Goal: Information Seeking & Learning: Learn about a topic

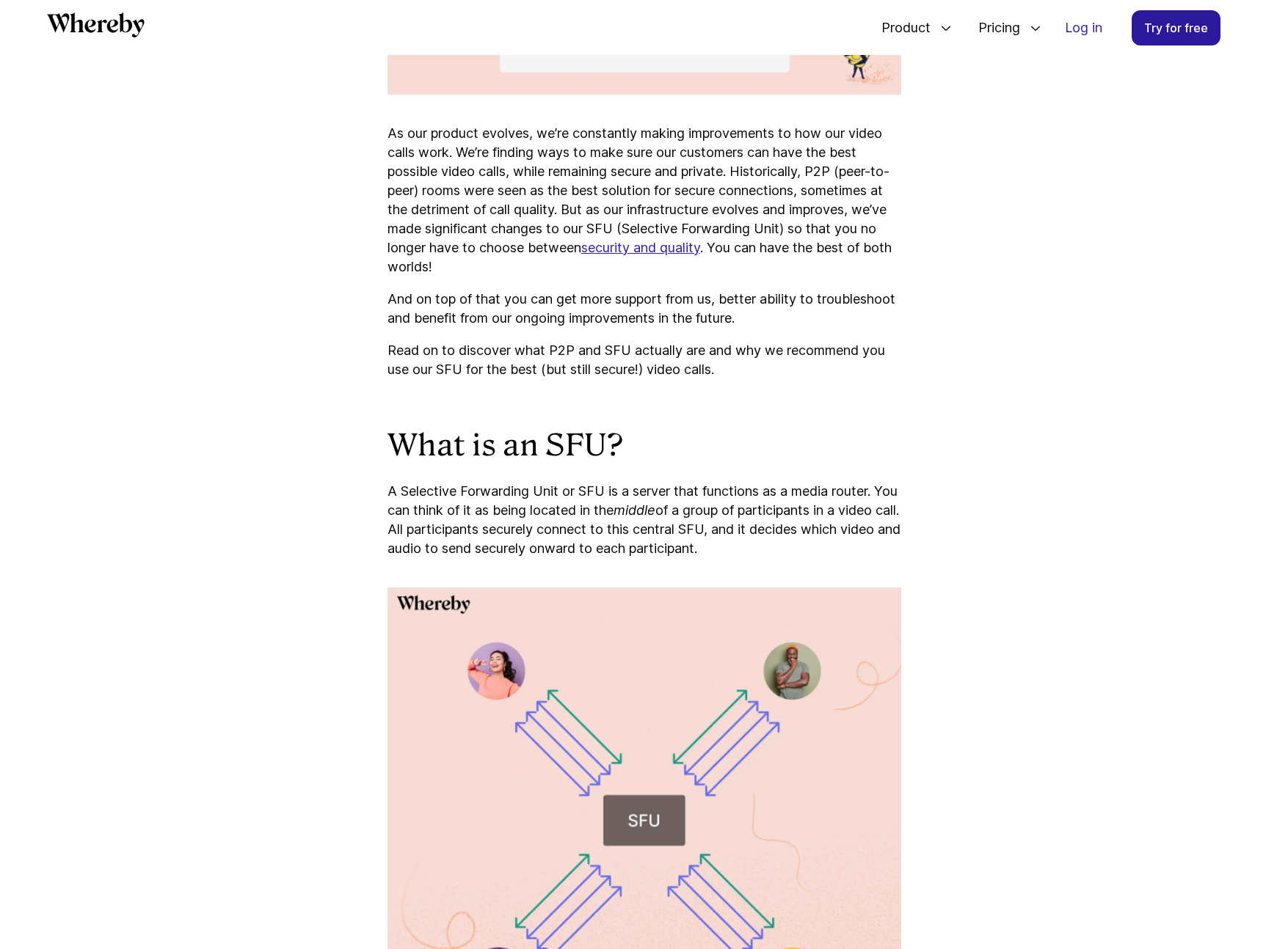
scroll to position [891, 0]
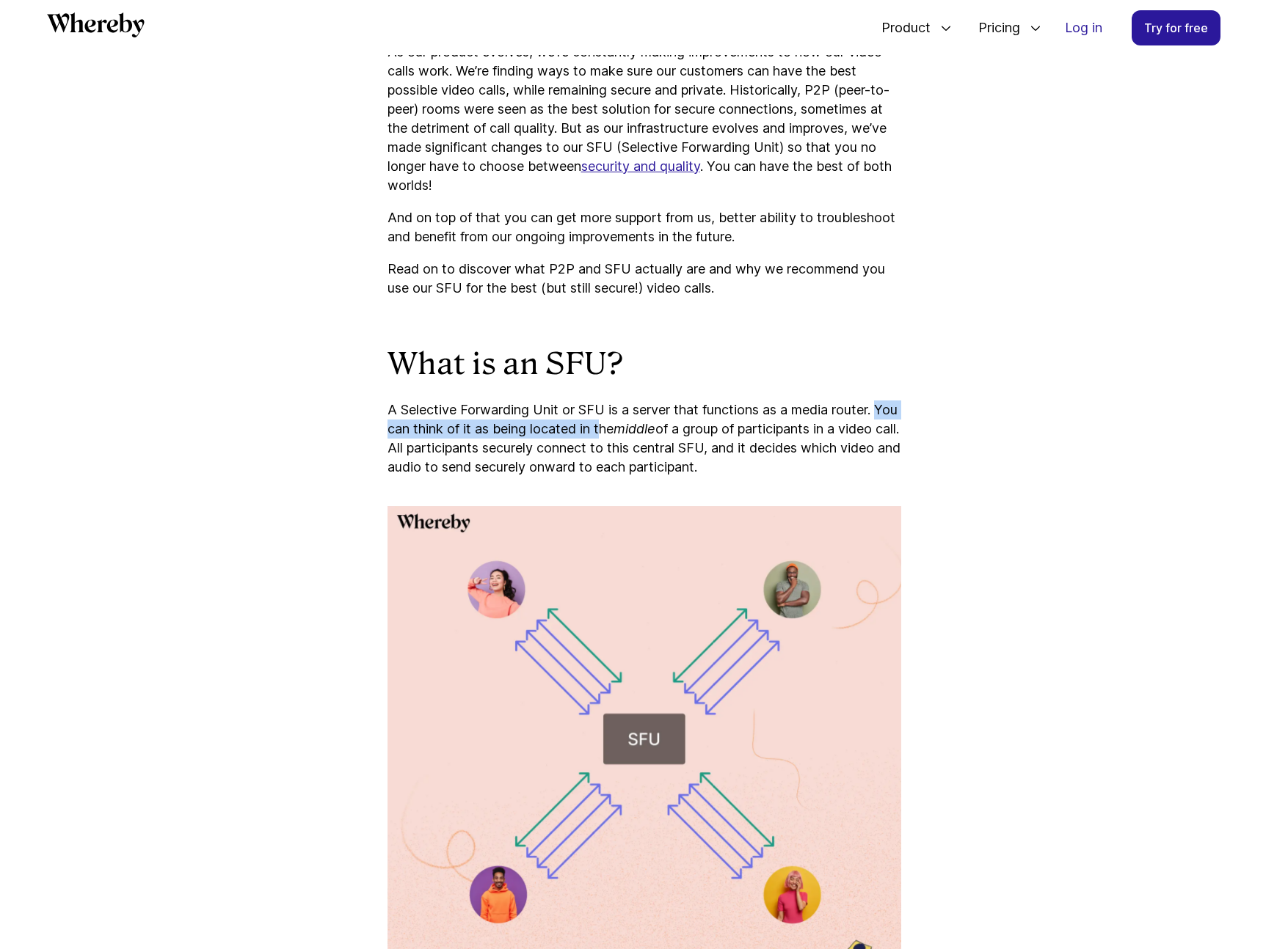
drag, startPoint x: 363, startPoint y: 428, endPoint x: 629, endPoint y: 424, distance: 266.0
click at [636, 410] on p "A Selective Forwarding Unit or SFU is a server that functions as a media router…" at bounding box center [644, 439] width 513 height 77
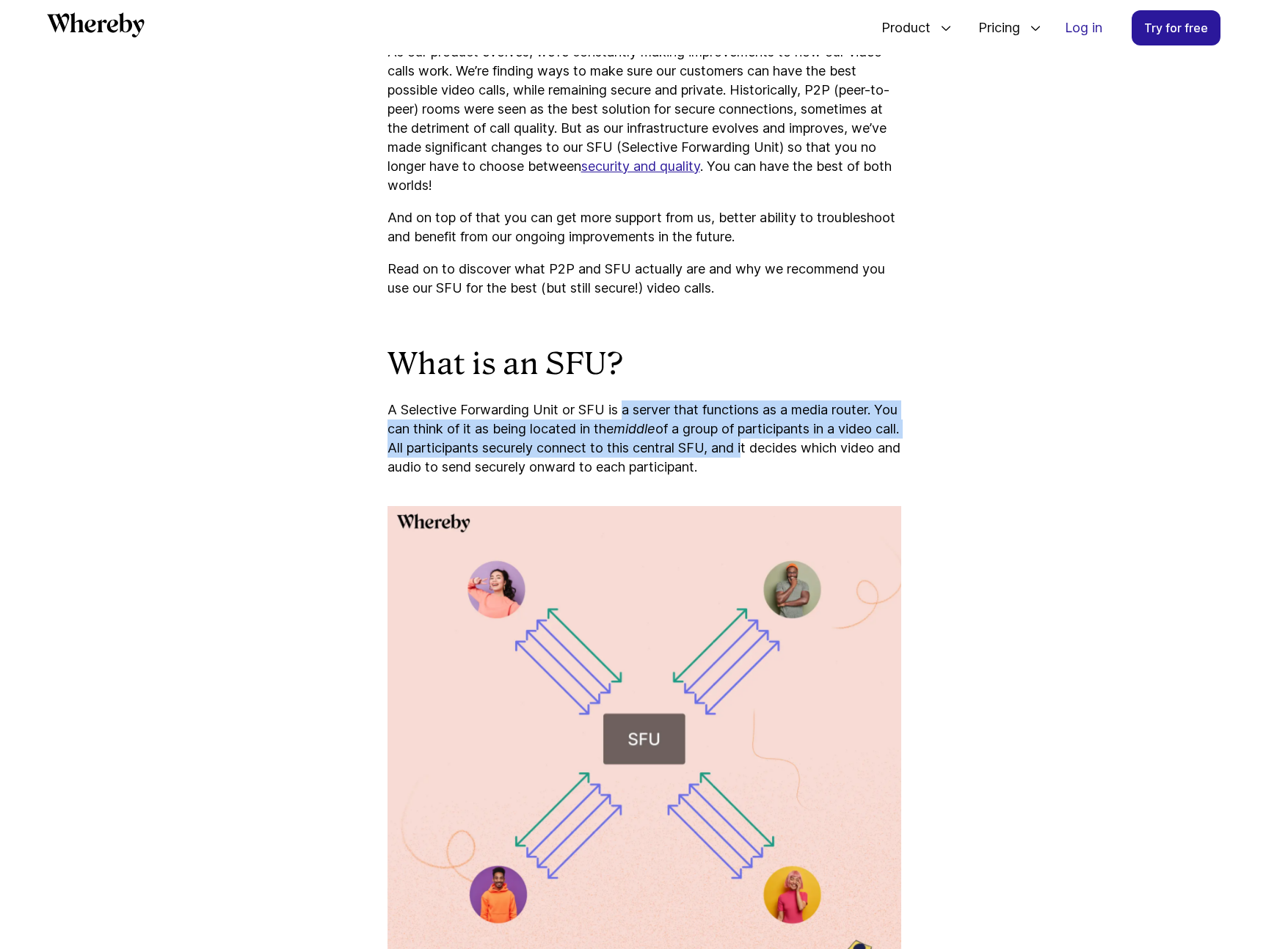
drag, startPoint x: 627, startPoint y: 407, endPoint x: 810, endPoint y: 444, distance: 186.7
click at [810, 444] on p "A Selective Forwarding Unit or SFU is a server that functions as a media router…" at bounding box center [644, 439] width 513 height 77
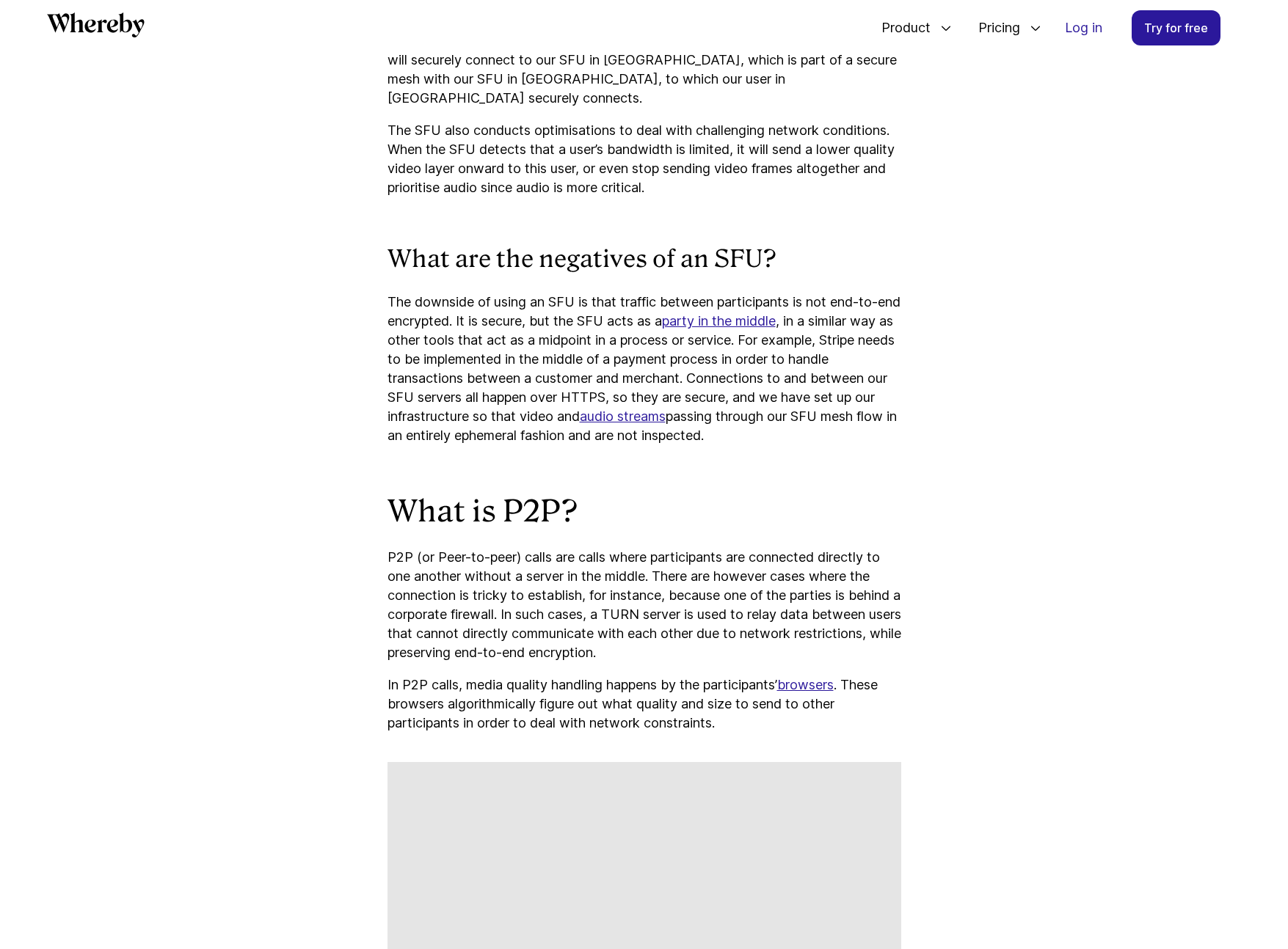
scroll to position [2160, 0]
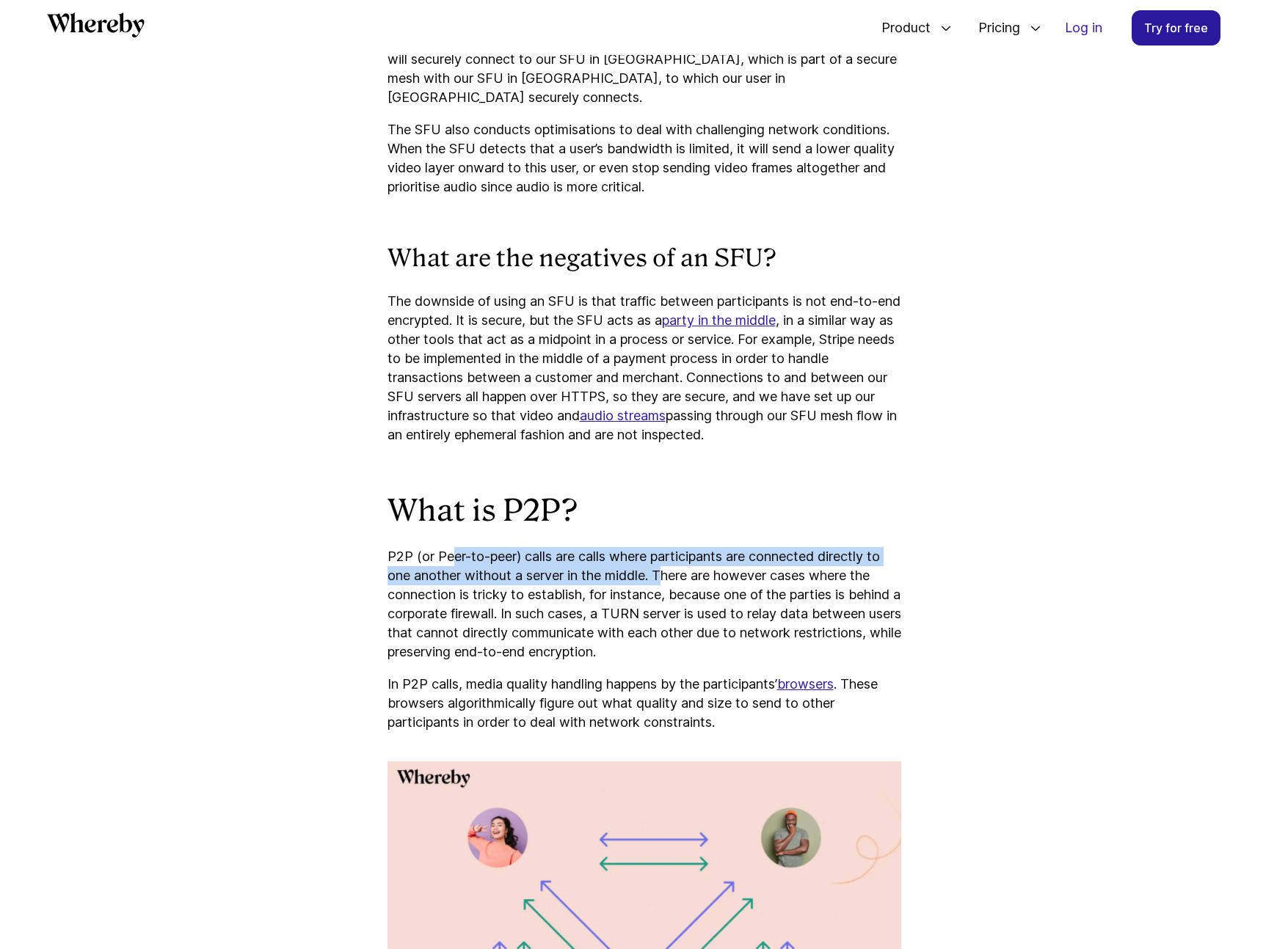
drag, startPoint x: 453, startPoint y: 534, endPoint x: 670, endPoint y: 561, distance: 218.7
click at [670, 561] on p "P2P (or Peer-to-peer) calls are calls where participants are connected directly…" at bounding box center [644, 605] width 513 height 114
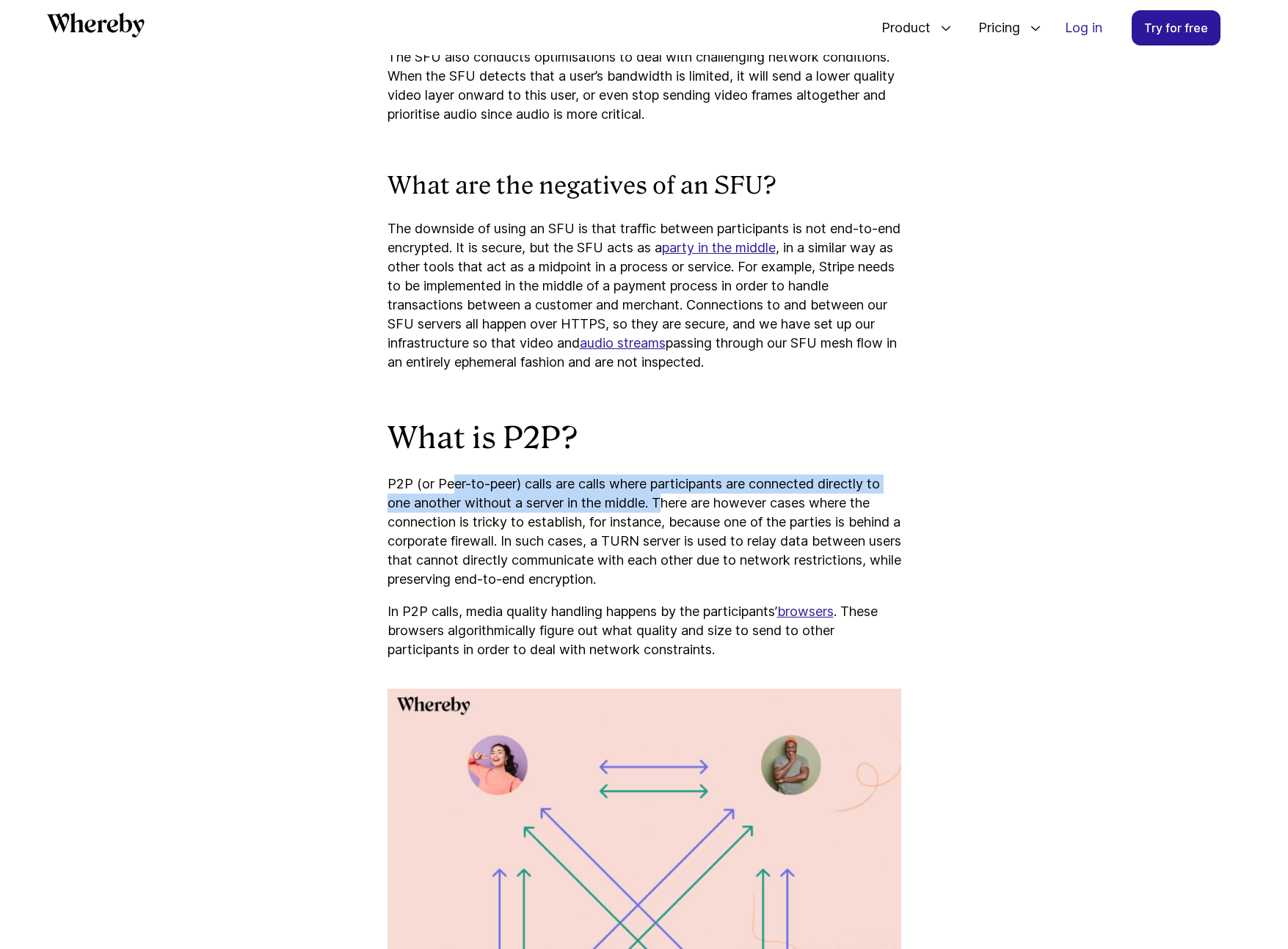
scroll to position [2313, 0]
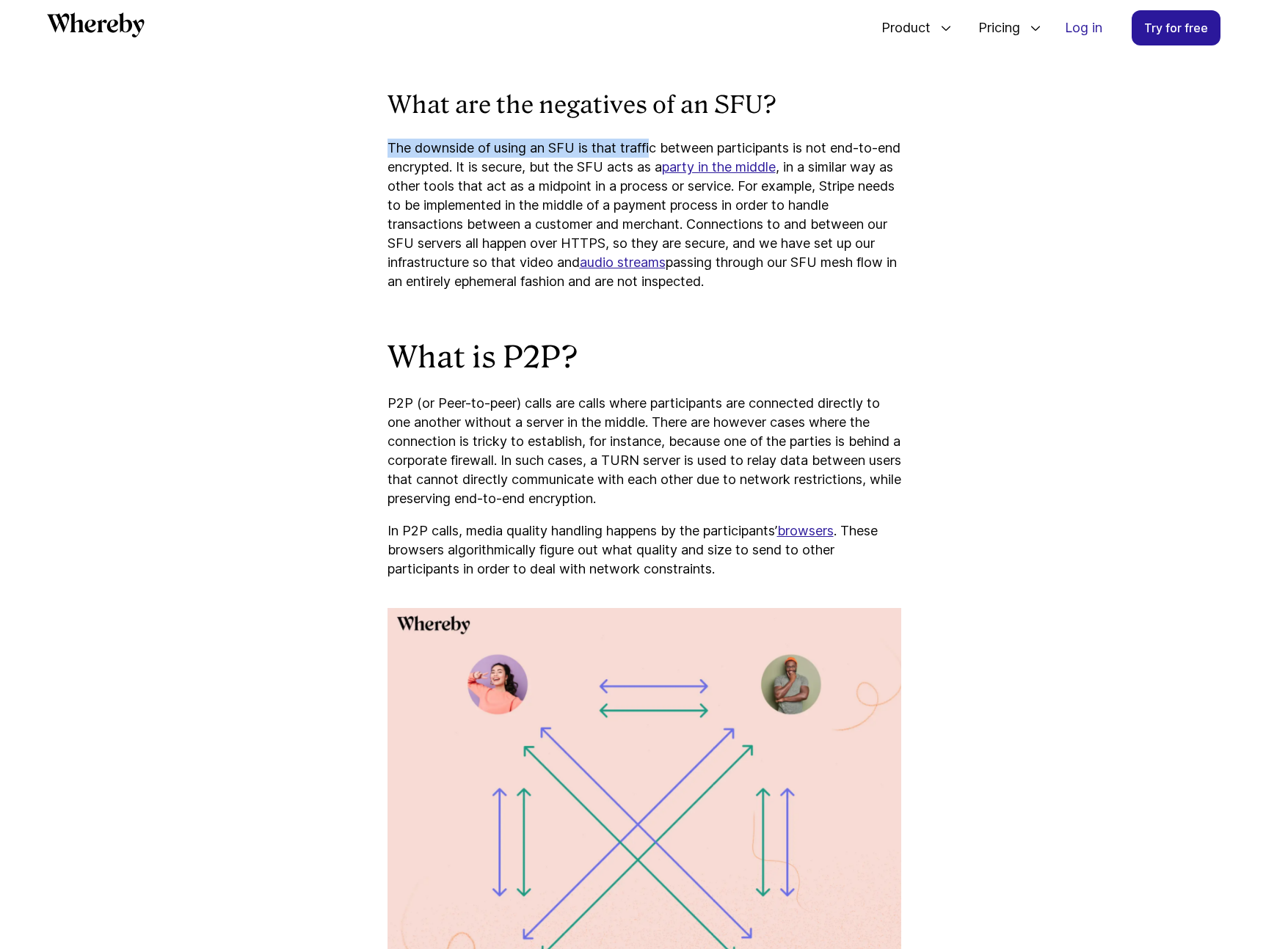
drag, startPoint x: 483, startPoint y: 119, endPoint x: 654, endPoint y: 135, distance: 171.7
click at [654, 135] on div "As our product evolves, we’re constantly making improvements to how our video c…" at bounding box center [644, 446] width 513 height 4379
click at [499, 155] on p "The downside of using an SFU is that traffic between participants is not end-to…" at bounding box center [644, 215] width 513 height 153
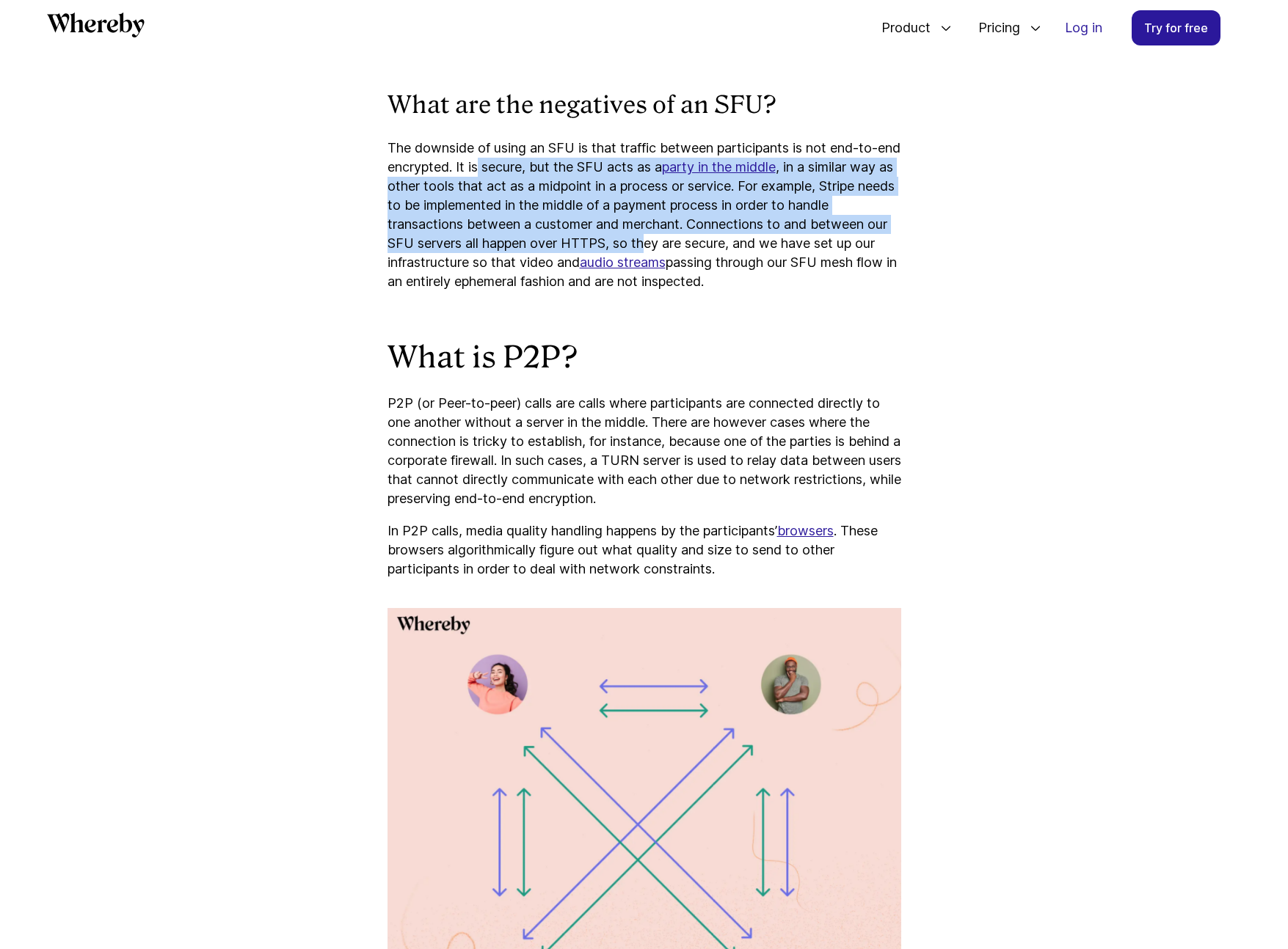
drag, startPoint x: 505, startPoint y: 147, endPoint x: 727, endPoint y: 224, distance: 235.0
click at [727, 224] on p "The downside of using an SFU is that traffic between participants is not end-to…" at bounding box center [644, 215] width 513 height 153
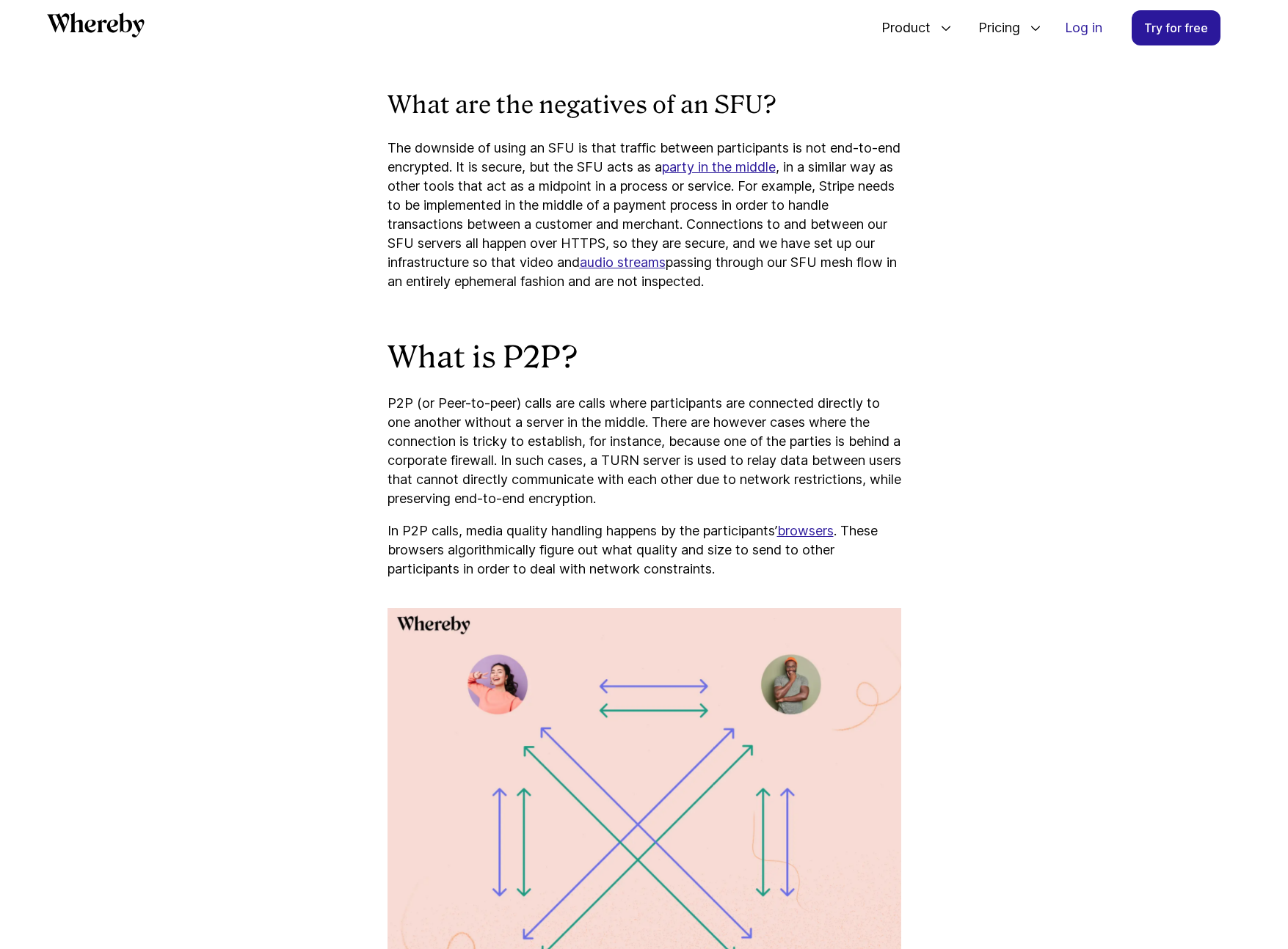
click at [796, 228] on p "The downside of using an SFU is that traffic between participants is not end-to…" at bounding box center [644, 215] width 513 height 153
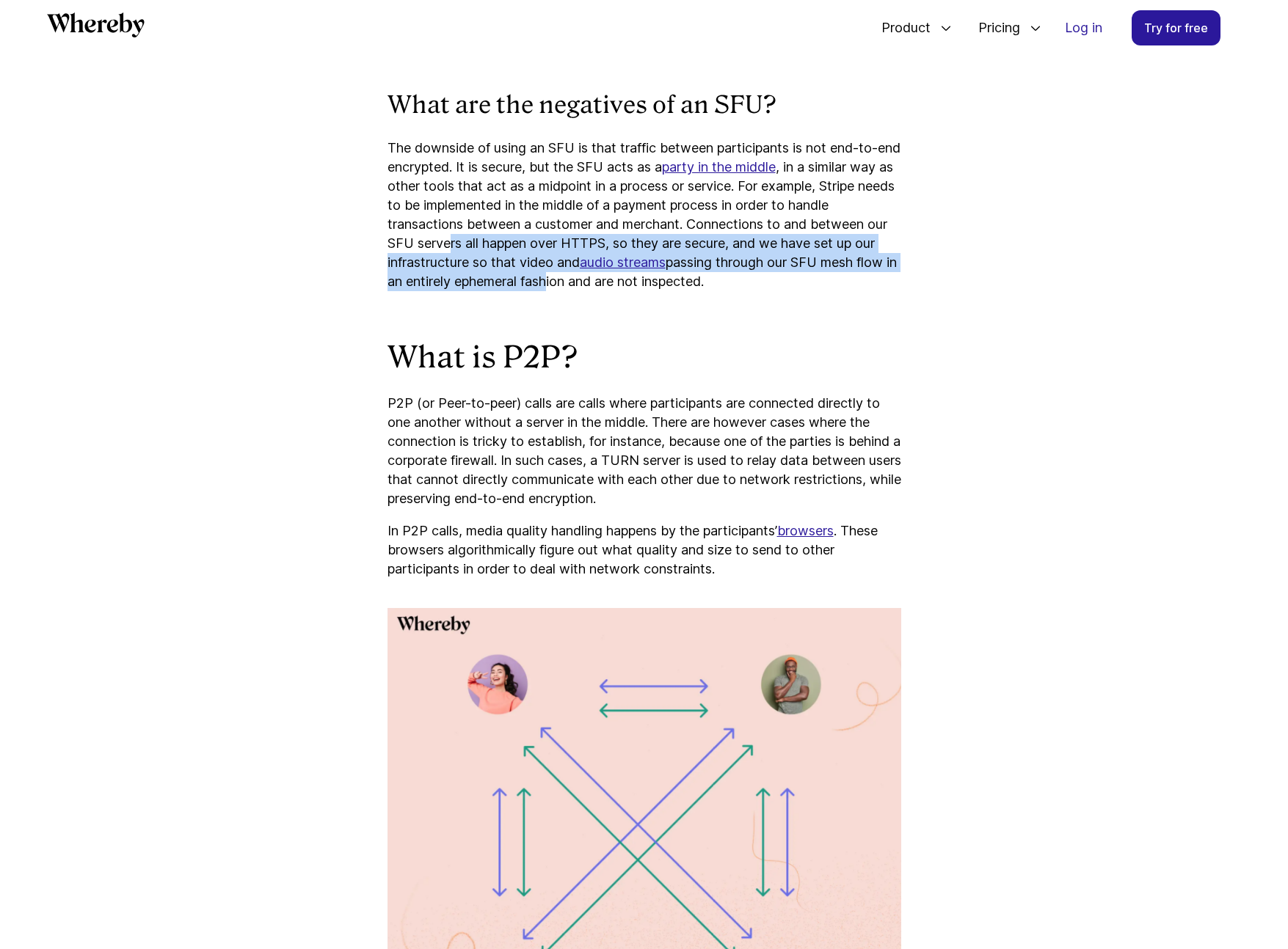
drag, startPoint x: 530, startPoint y: 229, endPoint x: 628, endPoint y: 265, distance: 104.4
click at [628, 265] on p "The downside of using an SFU is that traffic between participants is not end-to…" at bounding box center [644, 215] width 513 height 153
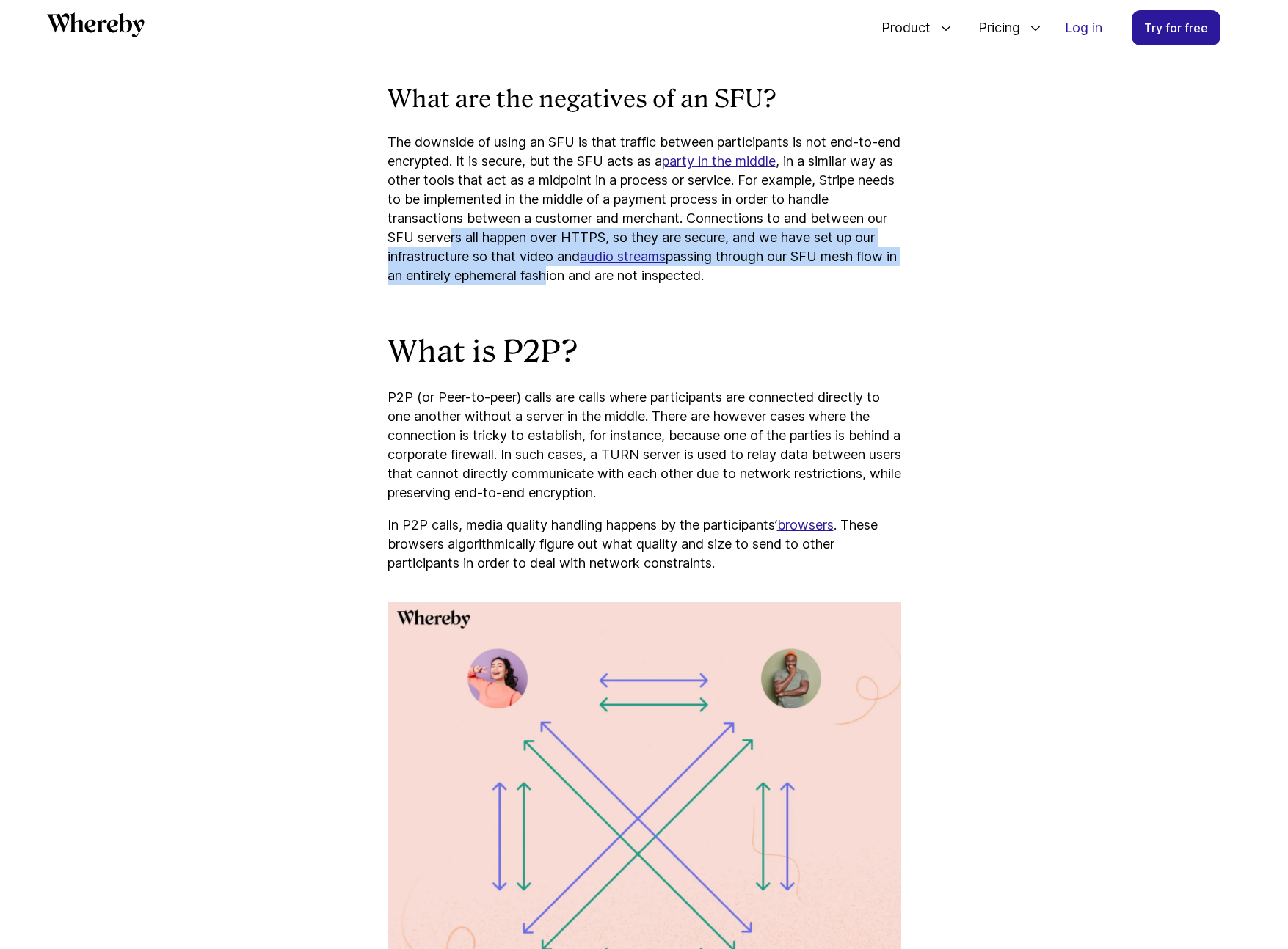
scroll to position [2319, 0]
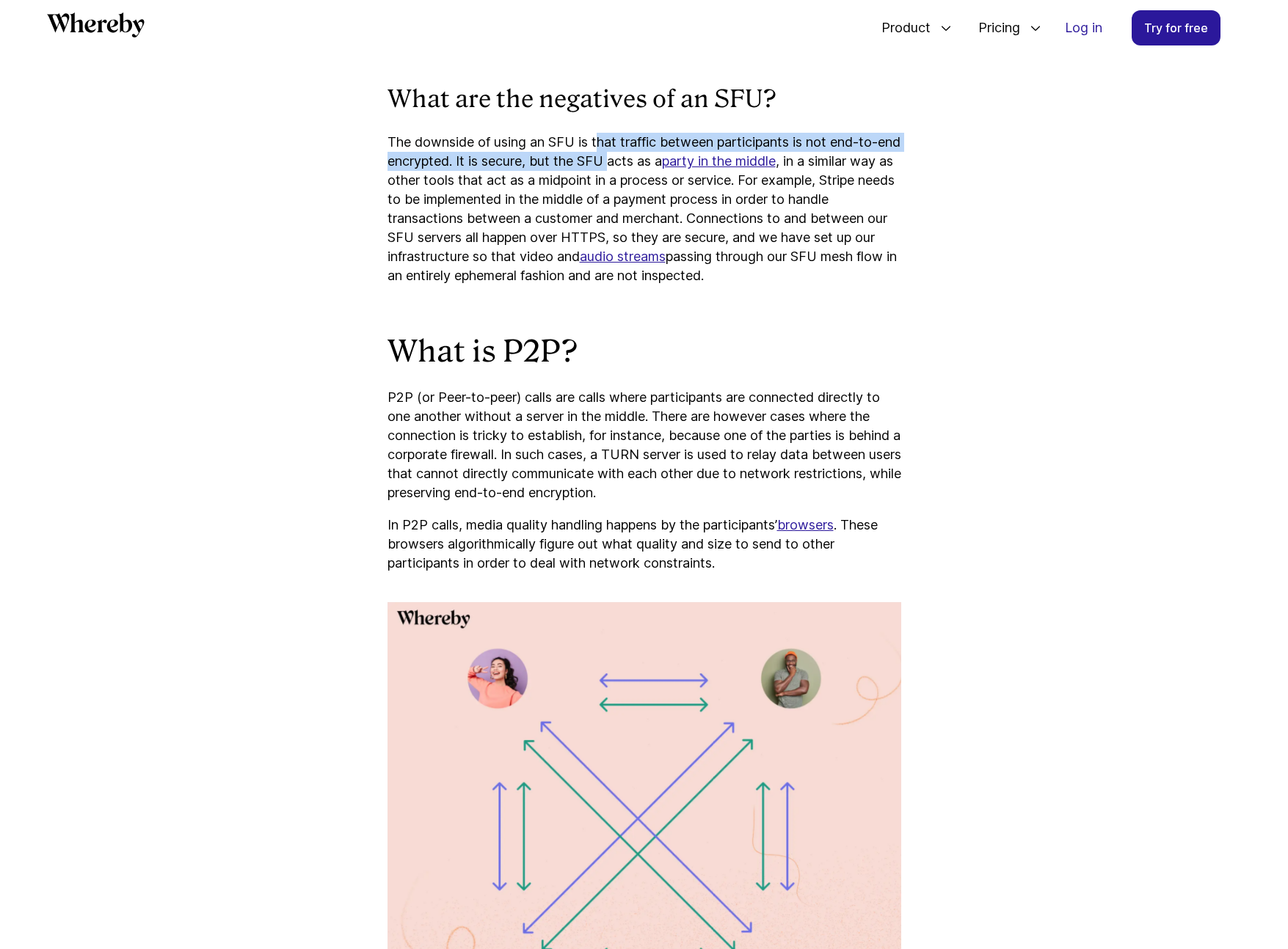
drag, startPoint x: 600, startPoint y: 128, endPoint x: 642, endPoint y: 149, distance: 47.0
click at [642, 149] on p "The downside of using an SFU is that traffic between participants is not end-to…" at bounding box center [644, 209] width 513 height 153
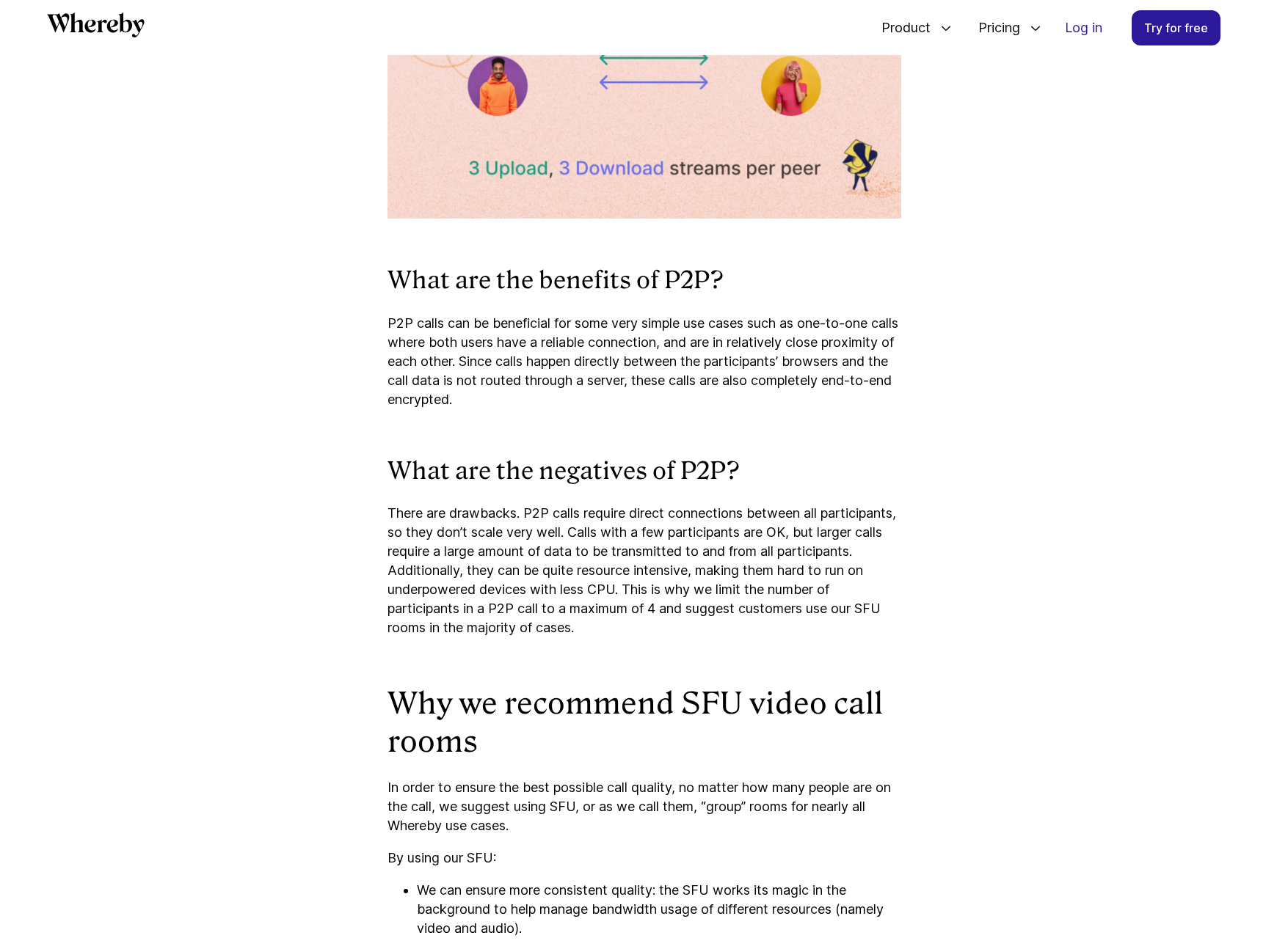
scroll to position [3288, 0]
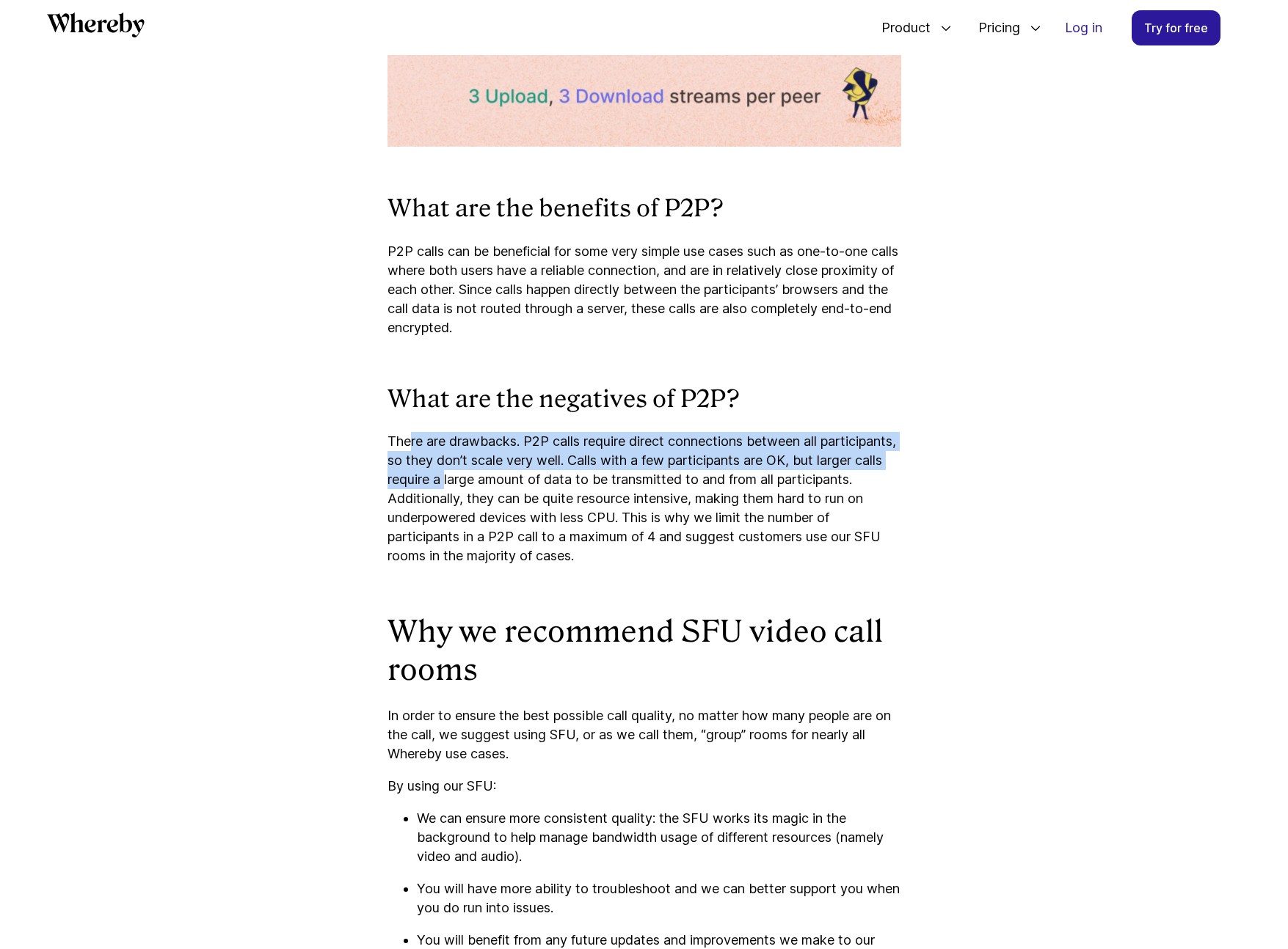
drag, startPoint x: 410, startPoint y: 427, endPoint x: 544, endPoint y: 459, distance: 137.8
click at [542, 459] on p "There are drawbacks. P2P calls require direct connections between all participa…" at bounding box center [644, 499] width 513 height 134
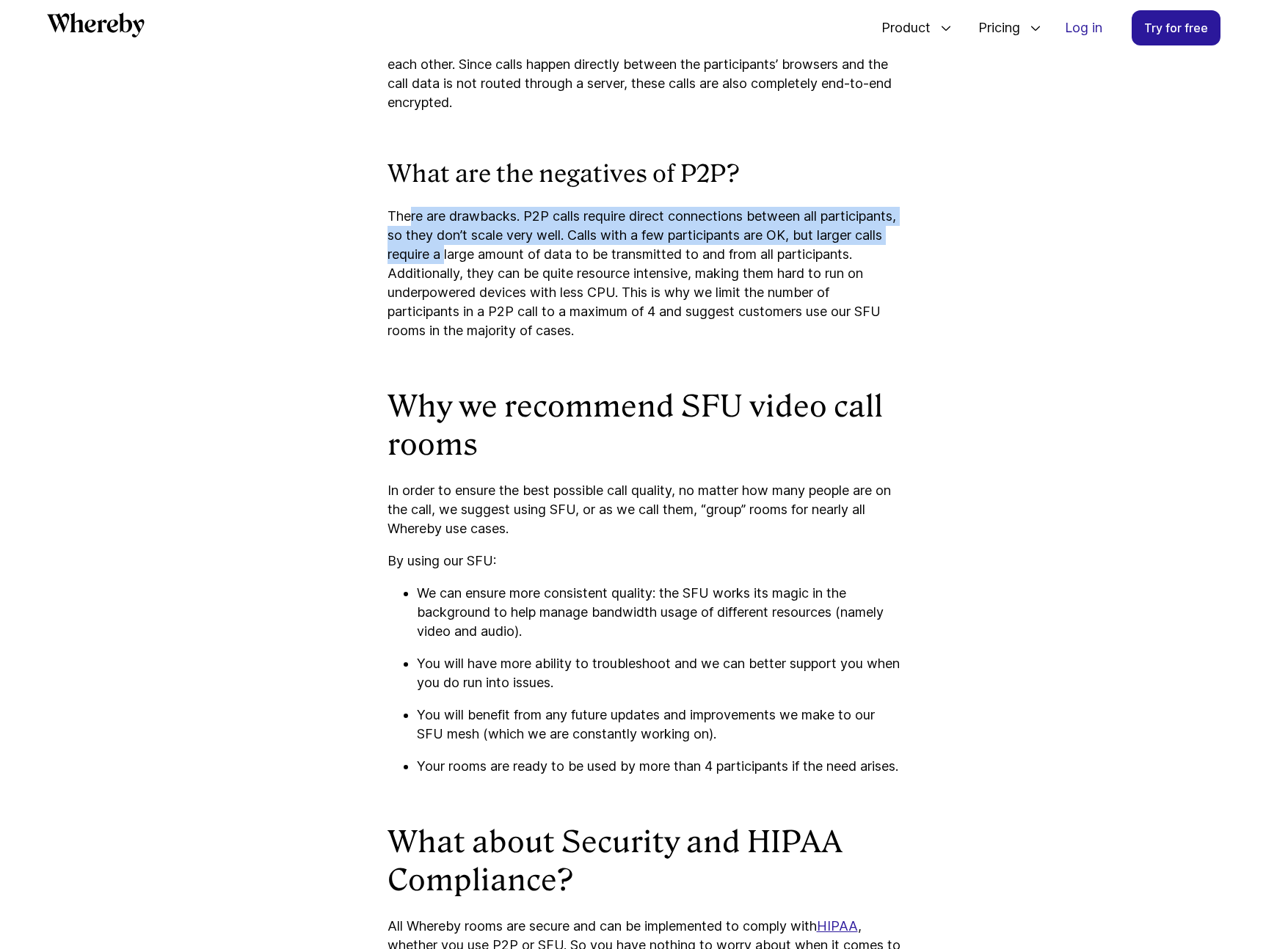
scroll to position [3597, 0]
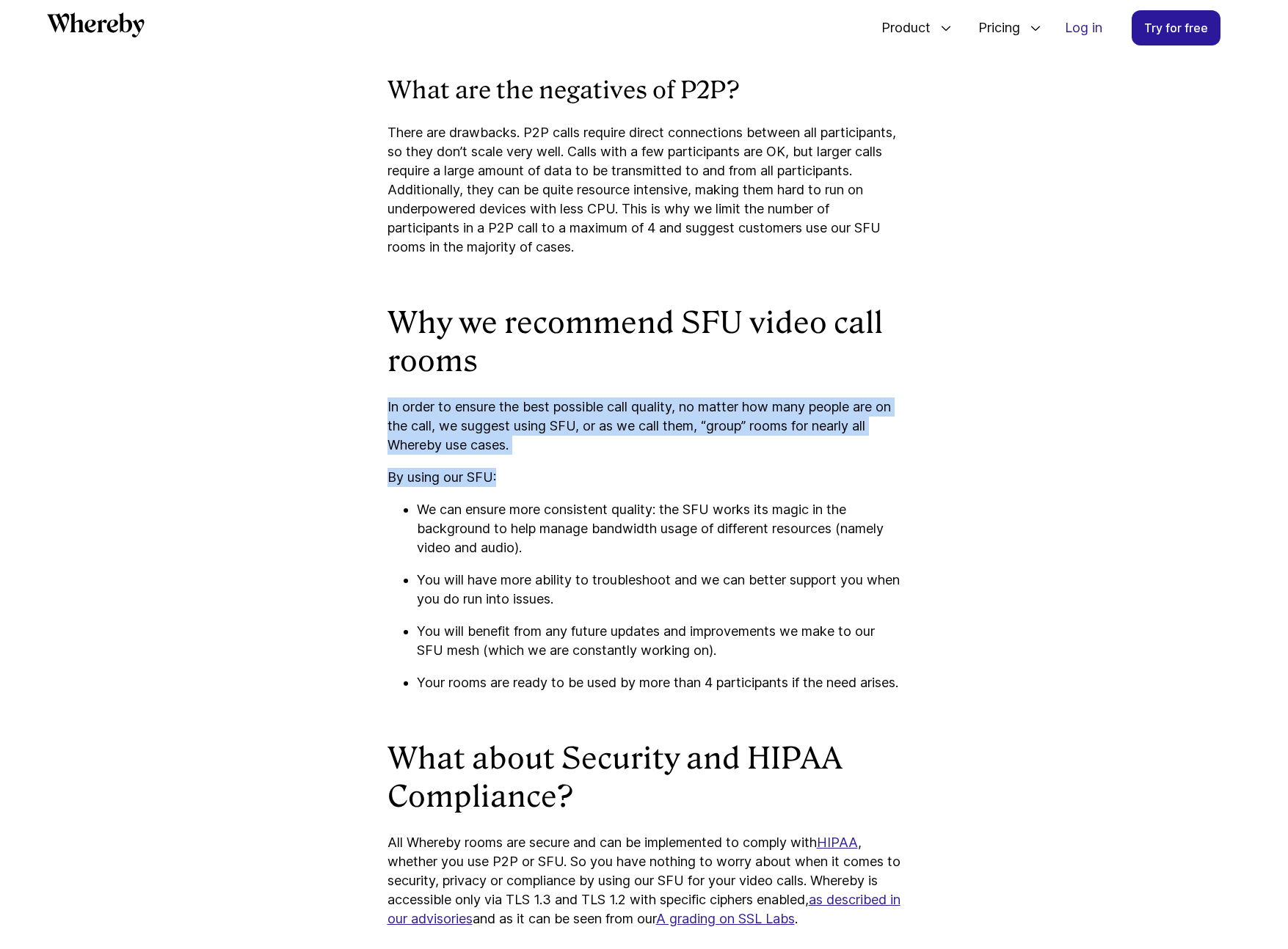
drag, startPoint x: 522, startPoint y: 437, endPoint x: 623, endPoint y: 480, distance: 109.8
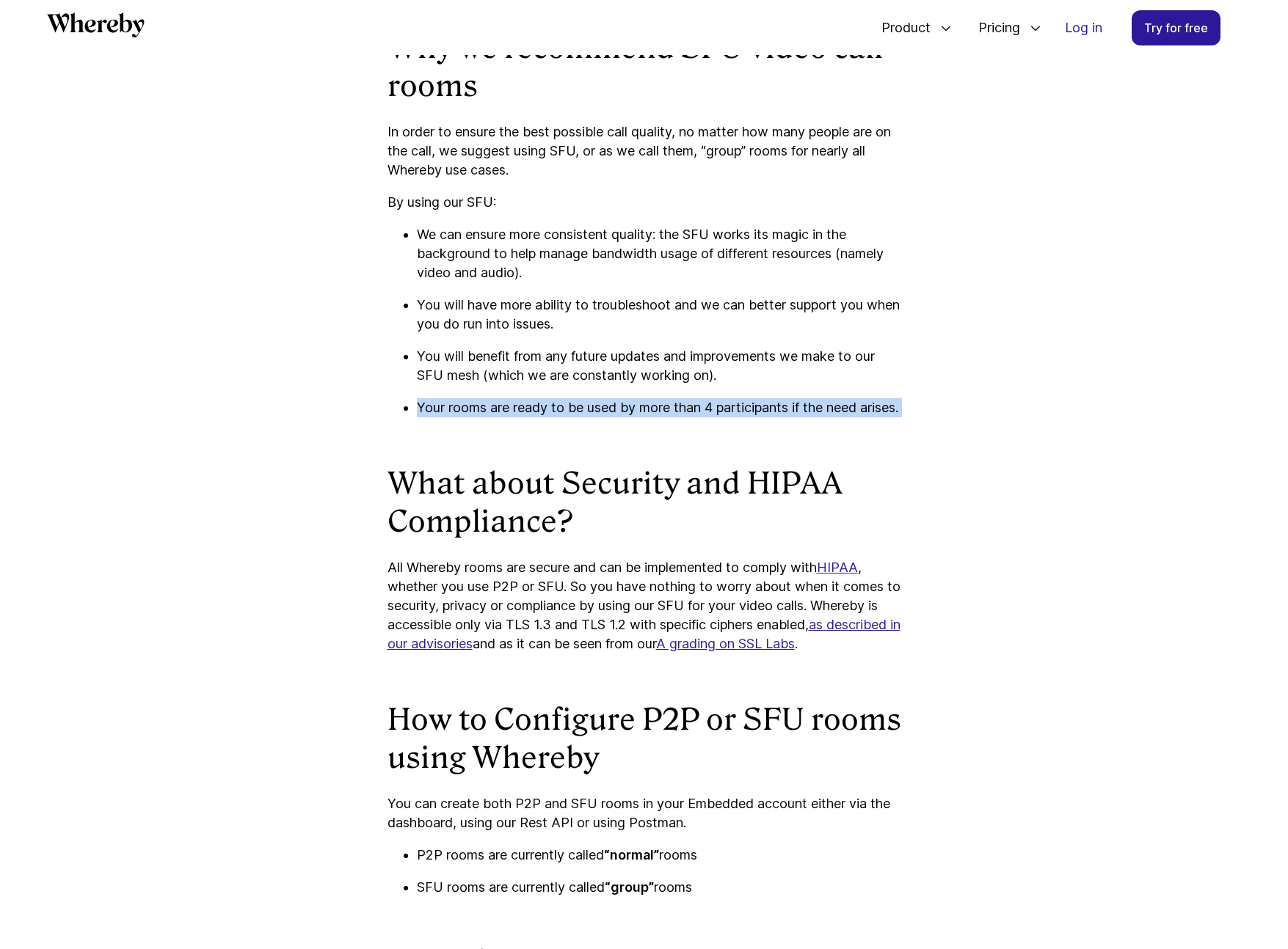
drag, startPoint x: 446, startPoint y: 376, endPoint x: 646, endPoint y: 497, distance: 233.8
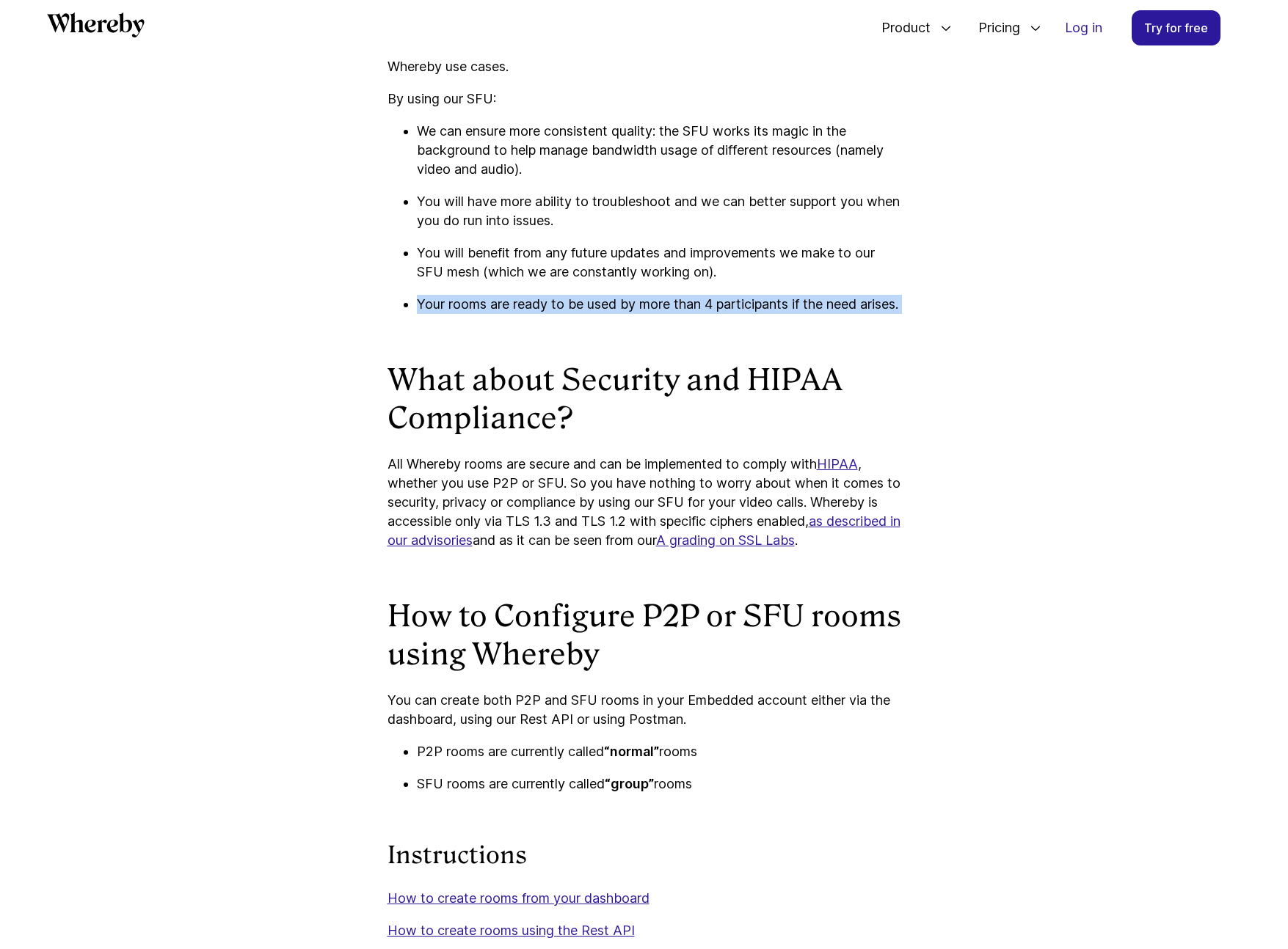
scroll to position [3979, 0]
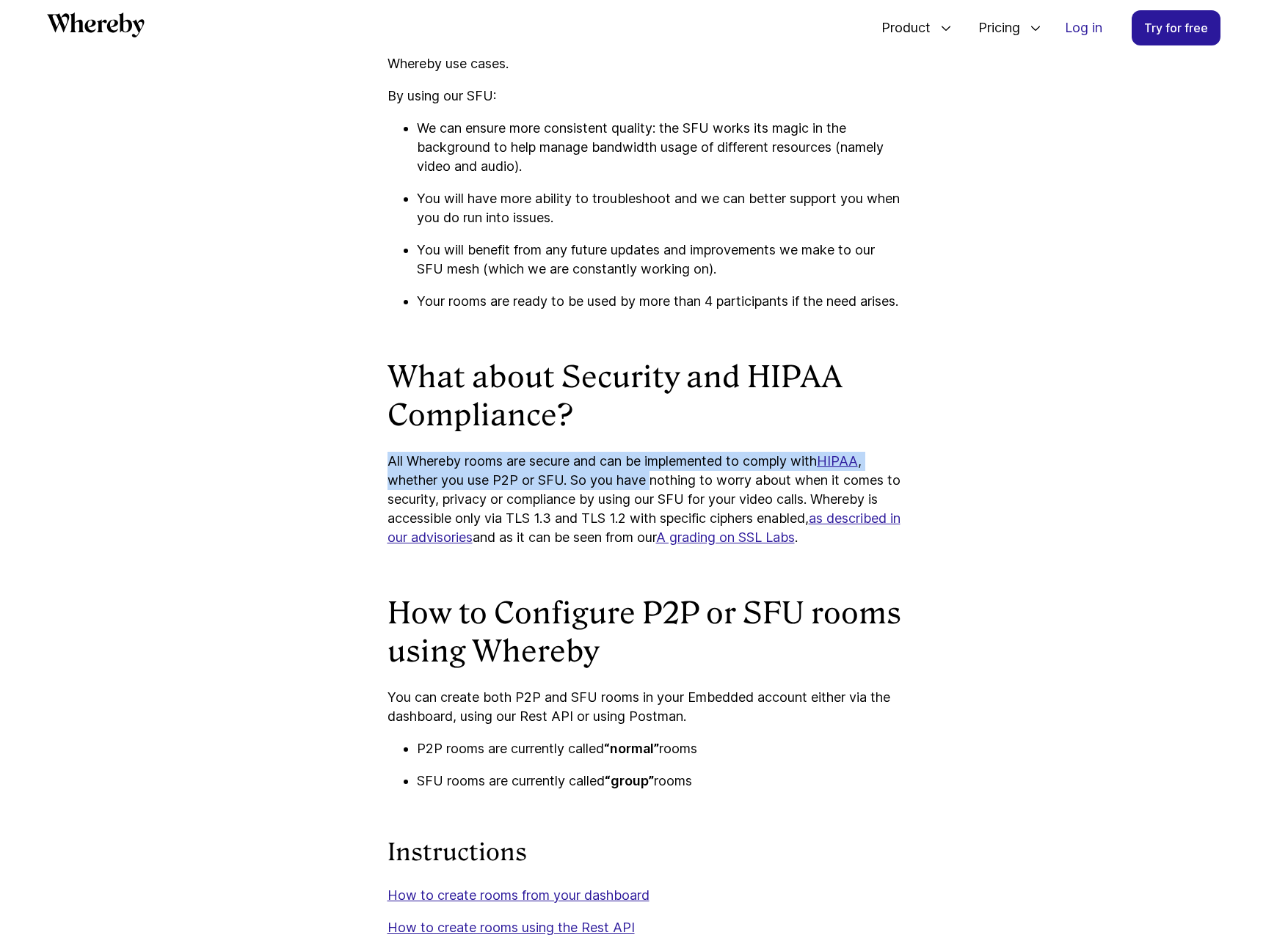
drag, startPoint x: 389, startPoint y: 464, endPoint x: 661, endPoint y: 487, distance: 273.0
click at [660, 487] on p "All Whereby rooms are secure and can be implemented to comply with HIPAA , whet…" at bounding box center [644, 499] width 513 height 95
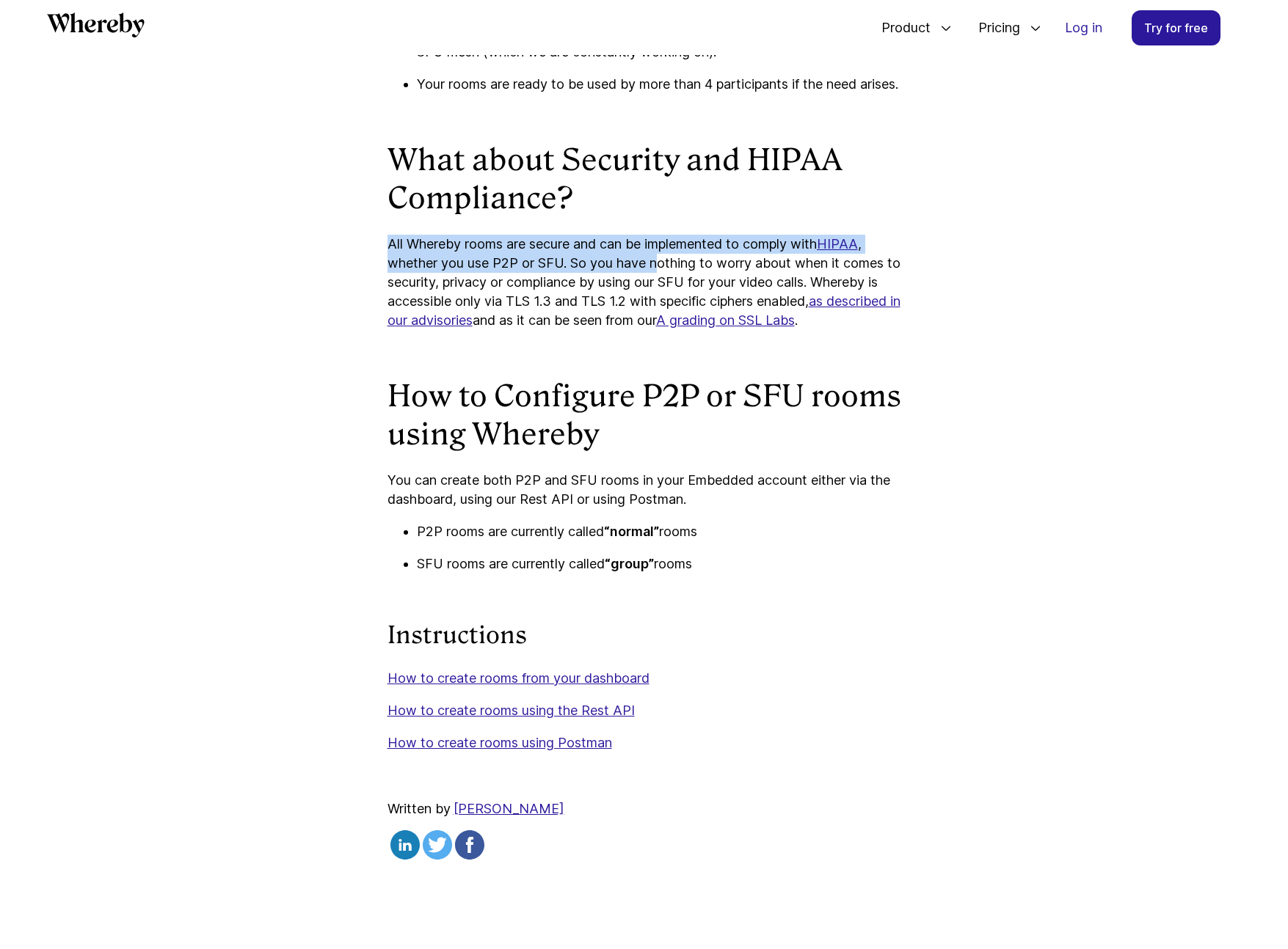
scroll to position [4218, 0]
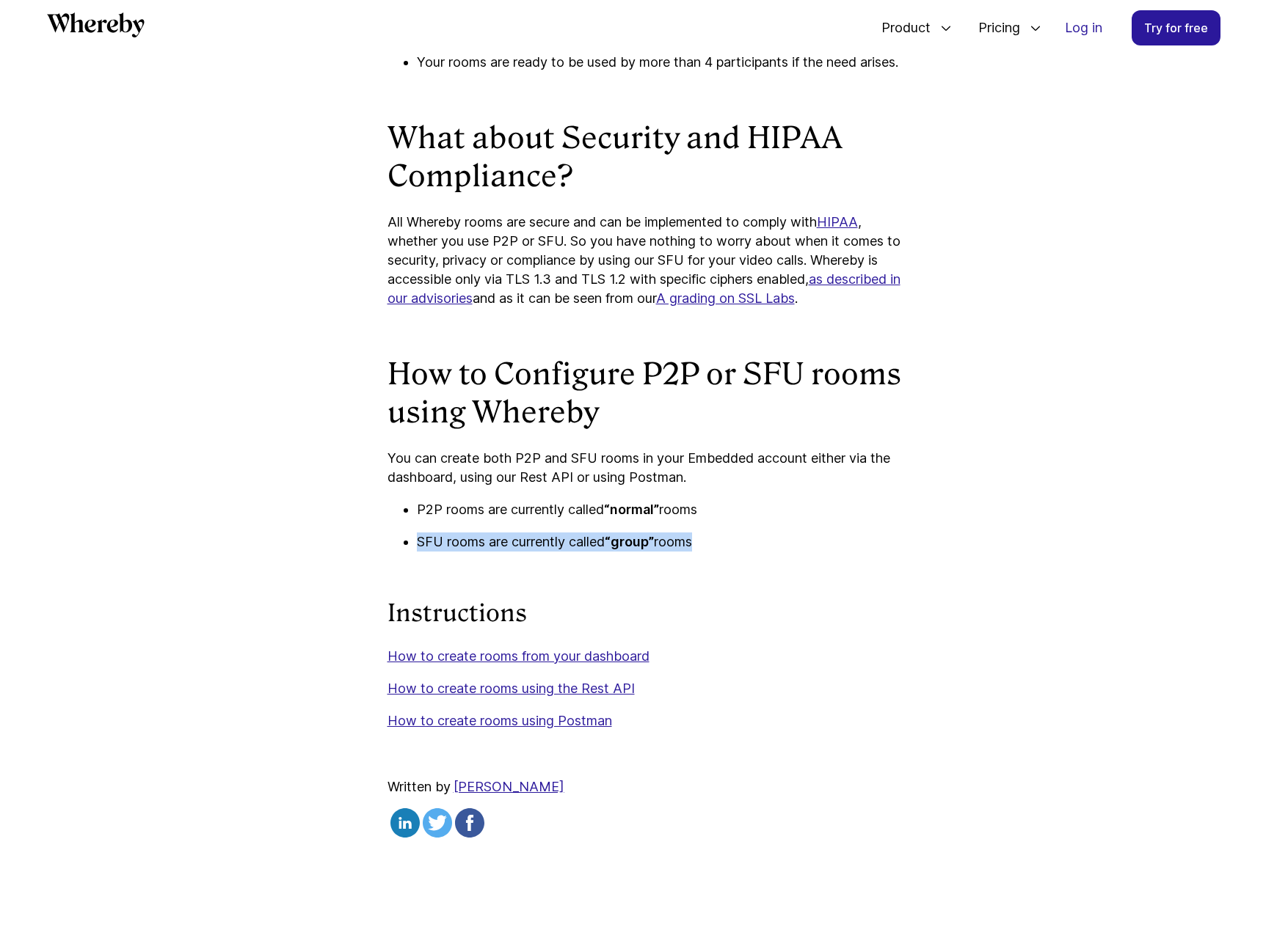
drag, startPoint x: 420, startPoint y: 525, endPoint x: 730, endPoint y: 546, distance: 310.7
click at [730, 546] on ul "P2P rooms are currently called “normal” rooms SFU rooms are currently called “g…" at bounding box center [644, 525] width 513 height 51
click at [561, 696] on link "How to create rooms using the Rest API" at bounding box center [511, 688] width 247 height 16
click at [641, 544] on strong "“group”" at bounding box center [629, 542] width 49 height 16
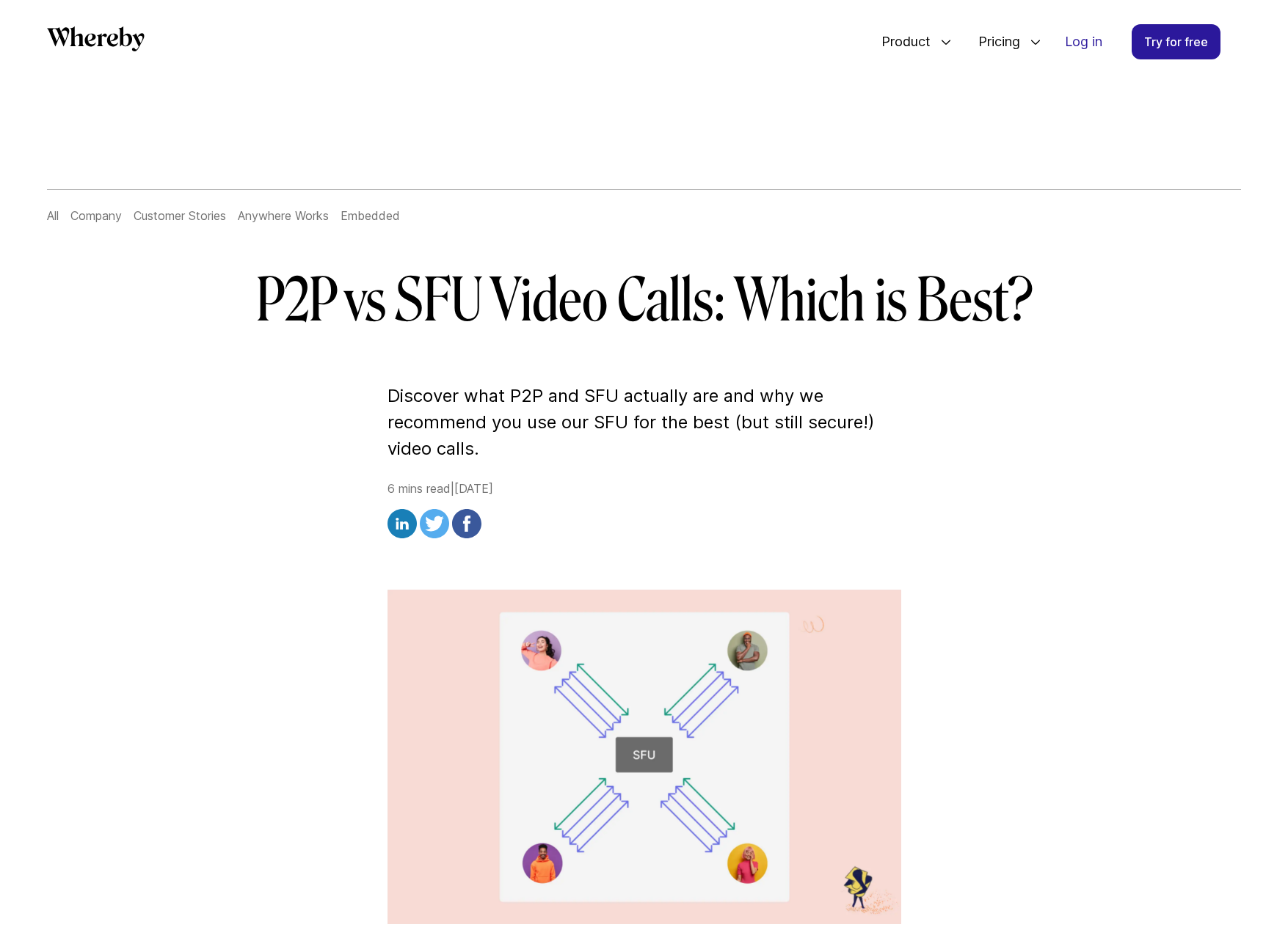
scroll to position [0, 0]
